Goal: Transaction & Acquisition: Download file/media

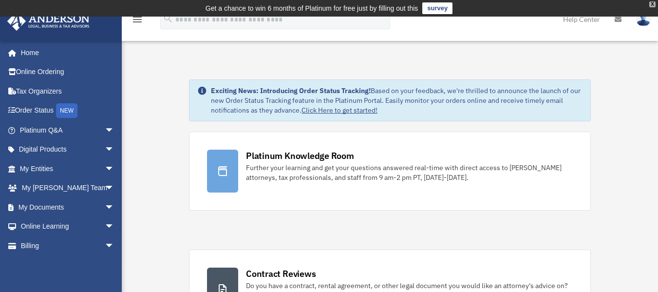
click at [653, 7] on div "X" at bounding box center [652, 4] width 6 height 6
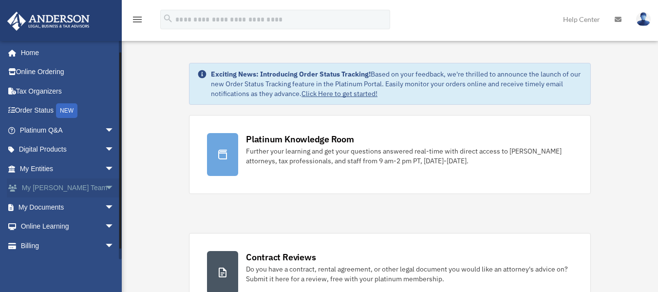
scroll to position [18, 0]
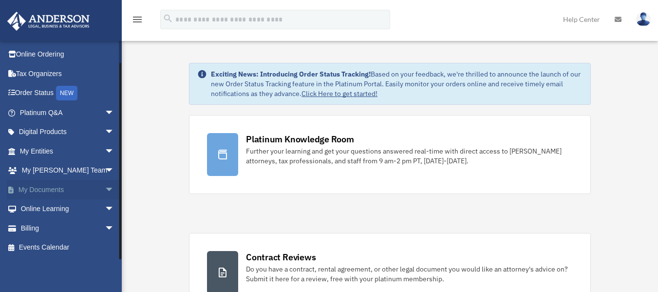
click at [105, 189] on span "arrow_drop_down" at bounding box center [114, 190] width 19 height 20
click at [42, 206] on link "Box" at bounding box center [71, 208] width 115 height 19
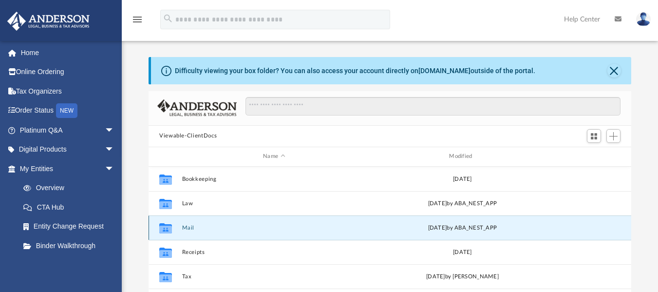
click at [186, 228] on button "Mail" at bounding box center [274, 227] width 184 height 6
click at [189, 227] on button "Mail" at bounding box center [274, 227] width 184 height 6
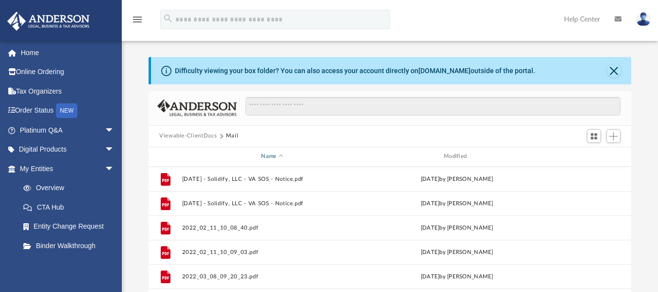
click at [281, 159] on div "Name" at bounding box center [272, 156] width 181 height 9
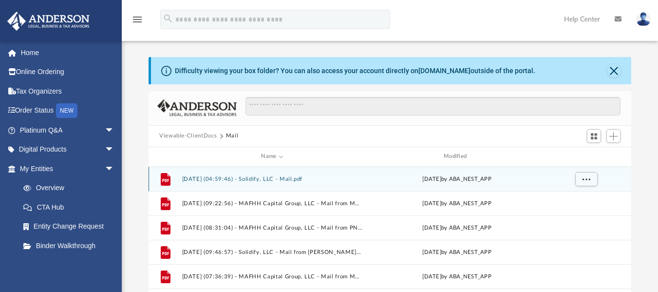
click at [272, 176] on button "[DATE] (04:59:46) - Solidify, LLC - Mail.pdf" at bounding box center [272, 178] width 181 height 6
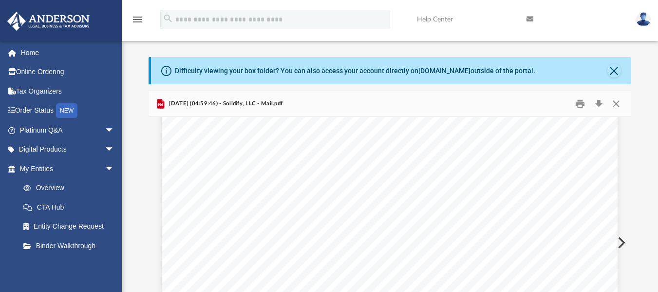
scroll to position [97, 0]
drag, startPoint x: 403, startPoint y: 240, endPoint x: 430, endPoint y: 242, distance: 26.8
drag, startPoint x: 406, startPoint y: 239, endPoint x: 441, endPoint y: 239, distance: 34.6
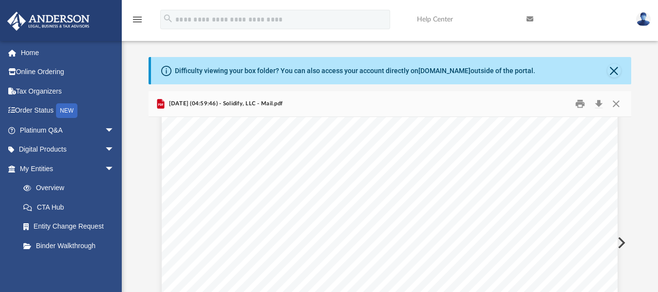
scroll to position [0, 0]
drag, startPoint x: 505, startPoint y: 184, endPoint x: 546, endPoint y: 183, distance: 41.9
drag, startPoint x: 493, startPoint y: 202, endPoint x: 526, endPoint y: 217, distance: 36.6
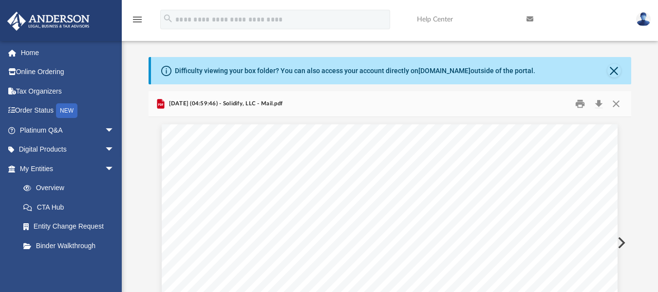
drag, startPoint x: 322, startPoint y: 161, endPoint x: 294, endPoint y: 165, distance: 28.5
drag, startPoint x: 290, startPoint y: 162, endPoint x: 326, endPoint y: 161, distance: 36.1
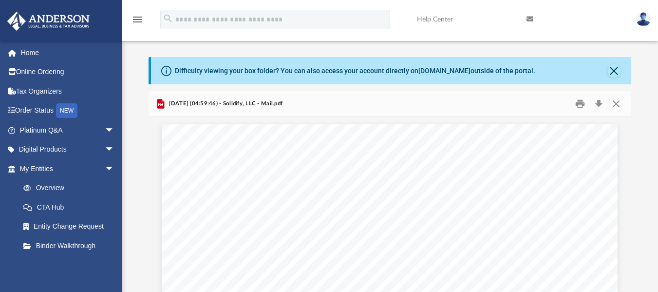
click at [446, 99] on div "[DATE] (04:59:46) - Solidify, LLC - Mail.pdf" at bounding box center [390, 104] width 483 height 26
drag, startPoint x: 373, startPoint y: 125, endPoint x: 389, endPoint y: 131, distance: 16.6
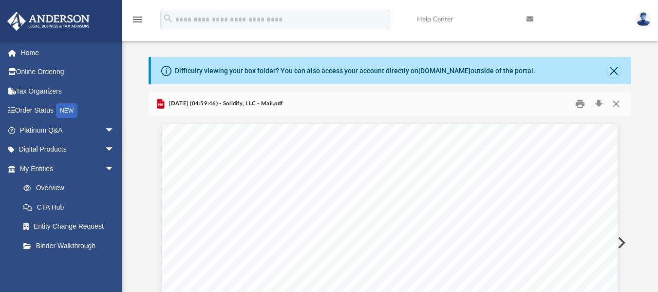
drag, startPoint x: 369, startPoint y: 130, endPoint x: 375, endPoint y: 129, distance: 5.9
drag, startPoint x: 365, startPoint y: 130, endPoint x: 373, endPoint y: 130, distance: 7.8
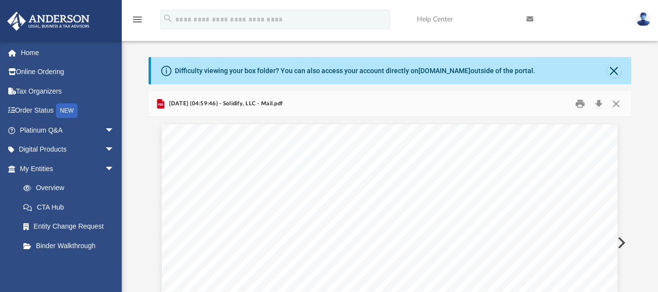
click at [602, 105] on button "Download" at bounding box center [599, 103] width 18 height 15
click at [599, 105] on button "Download" at bounding box center [599, 103] width 18 height 15
click at [612, 74] on button "Close" at bounding box center [614, 71] width 14 height 14
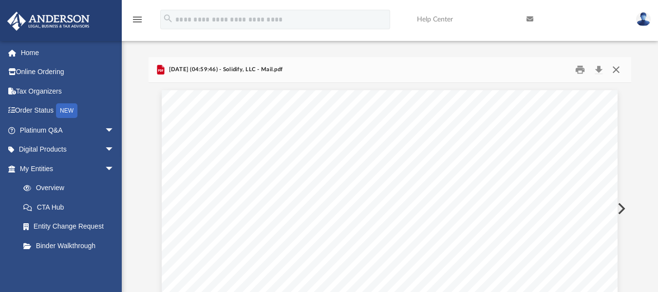
click at [614, 73] on button "Close" at bounding box center [616, 69] width 18 height 15
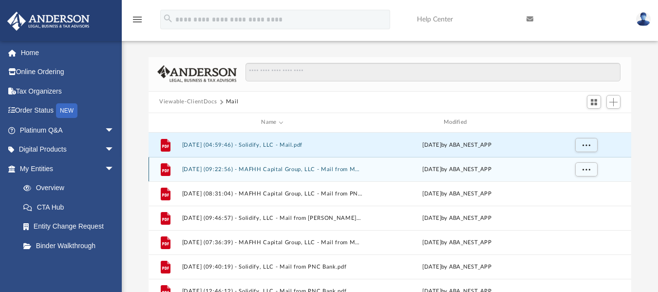
click at [295, 168] on button "[DATE] (09:22:56) - MAFHH Capital Group, LLC - Mail from MAFHH CAPITAL GROUP LL…" at bounding box center [272, 169] width 181 height 6
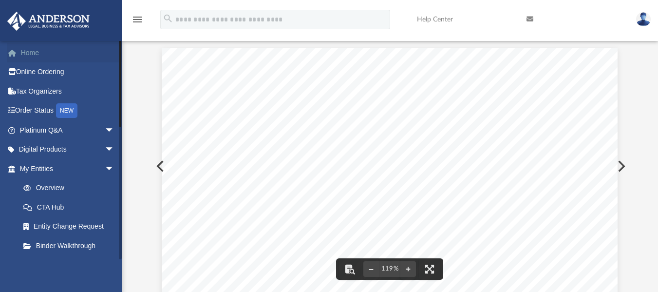
click at [26, 46] on link "Home" at bounding box center [68, 52] width 122 height 19
